Goal: Use online tool/utility: Use online tool/utility

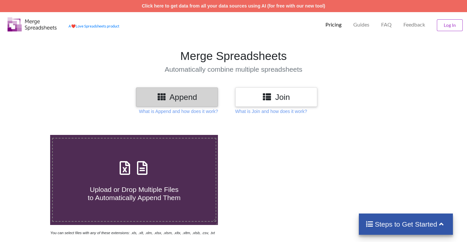
click at [185, 167] on div "Upload or Drop Multiple Files to Automatically Append Them" at bounding box center [134, 180] width 163 height 44
click at [31, 135] on input "Upload or Drop Multiple Files to Automatically Append Them" at bounding box center [31, 135] width 0 height 0
type input "C:\fakepath\APRIL SALE REPORT.xlsx"
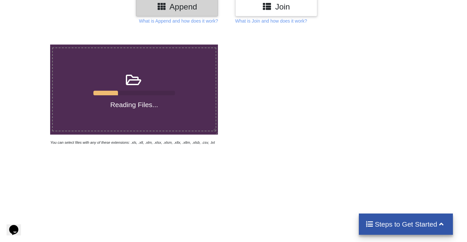
scroll to position [98, 0]
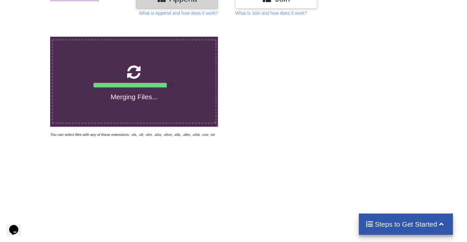
click at [151, 135] on icon "You can select files with any of these extensions: .xls, .xlt, .xlm, .xlsx, .xl…" at bounding box center [132, 135] width 165 height 4
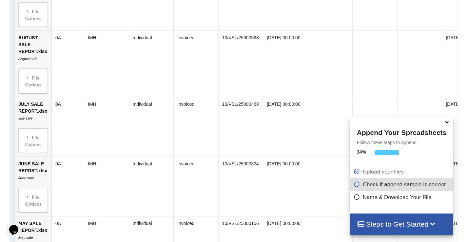
scroll to position [421, 0]
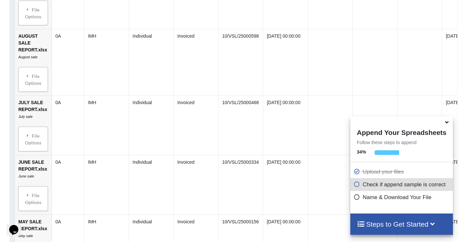
click at [419, 223] on h4 "Steps to Get Started" at bounding box center [401, 224] width 89 height 8
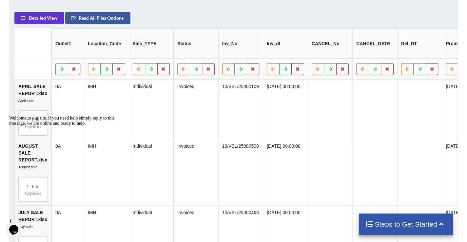
scroll to position [81, 0]
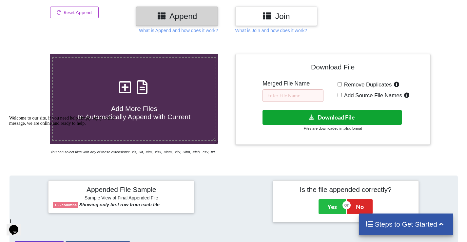
click at [328, 119] on button "Download File" at bounding box center [332, 117] width 139 height 15
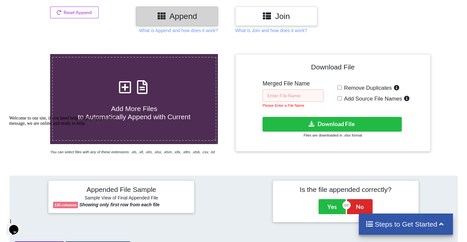
click at [279, 98] on input "text" at bounding box center [293, 95] width 61 height 12
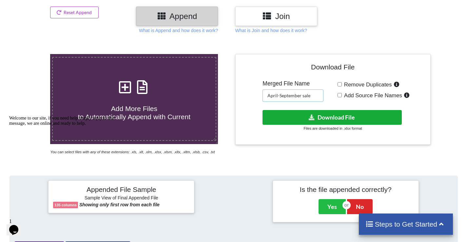
type input "April-September sale"
click at [314, 111] on button "Download File" at bounding box center [332, 117] width 139 height 15
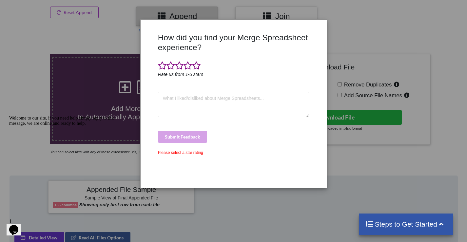
click at [359, 17] on div "How did you find your Merge Spreadsheet experience? Rate us from 1-5 stars Subm…" at bounding box center [233, 121] width 467 height 242
